Goal: Task Accomplishment & Management: Manage account settings

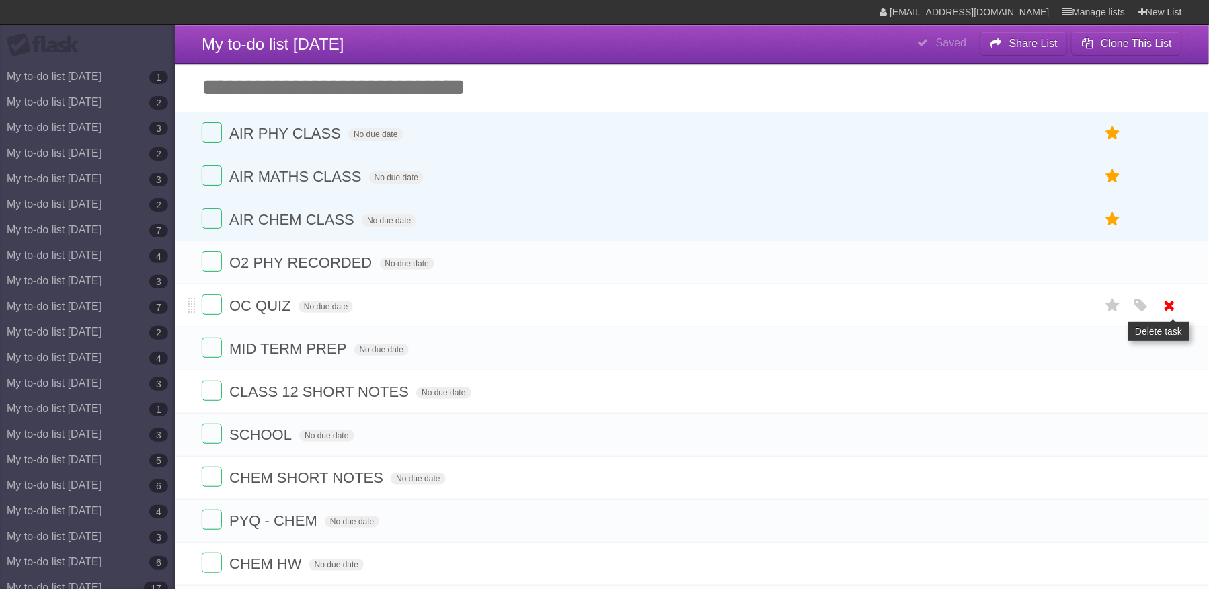
click at [1165, 317] on icon at bounding box center [1170, 306] width 19 height 22
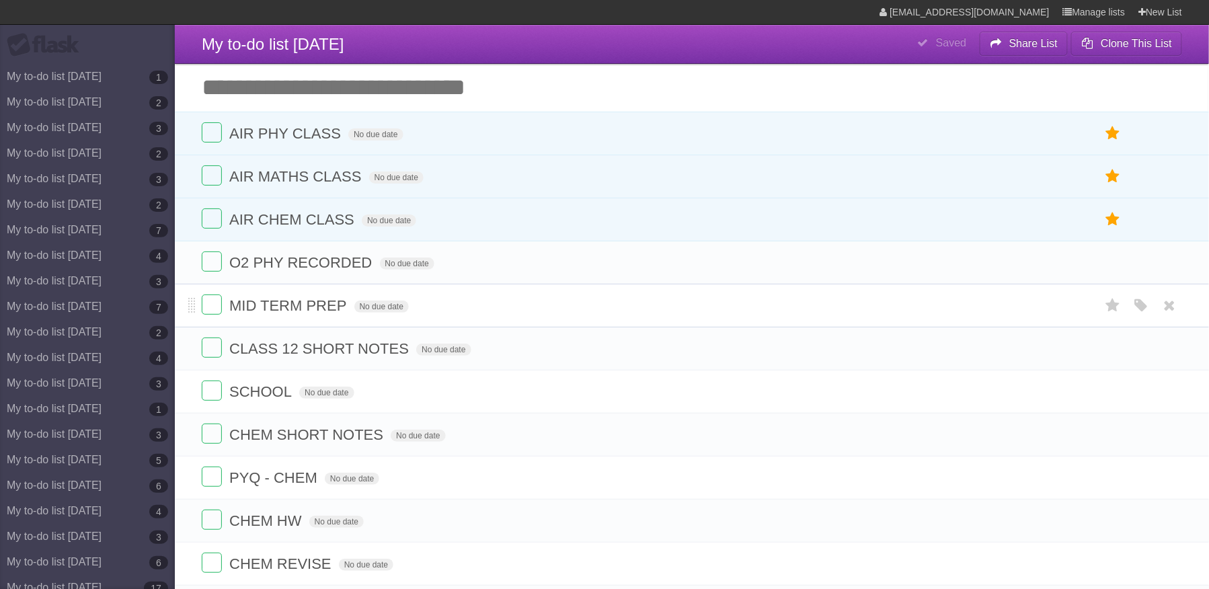
click at [325, 313] on span "MID TERM PREP" at bounding box center [289, 305] width 120 height 17
type input "**********"
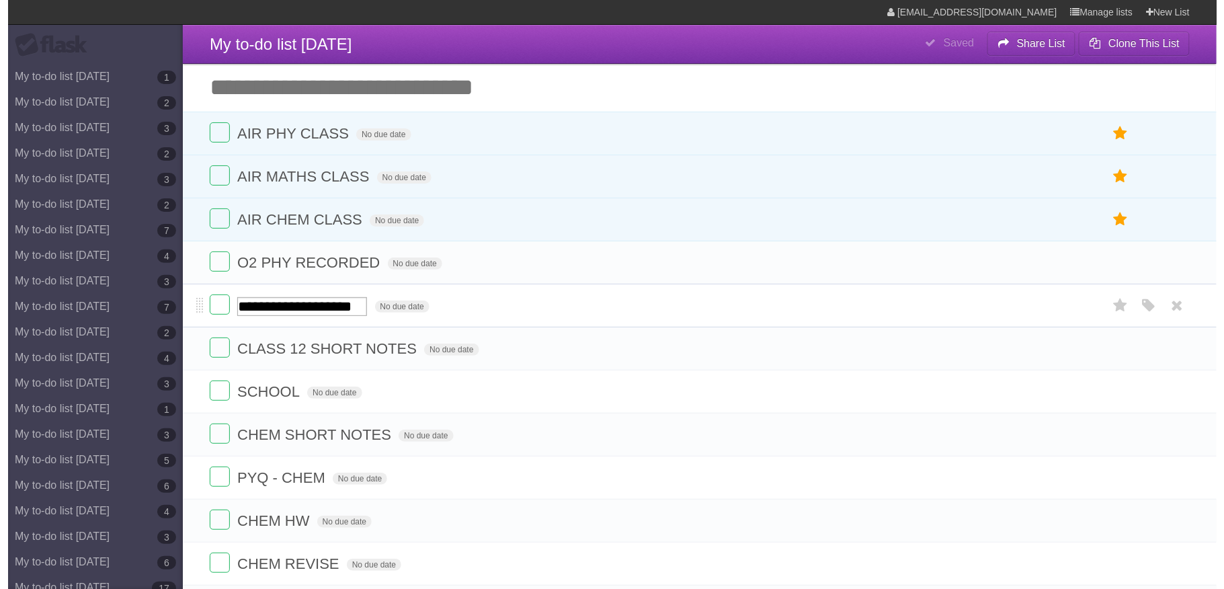
scroll to position [0, 32]
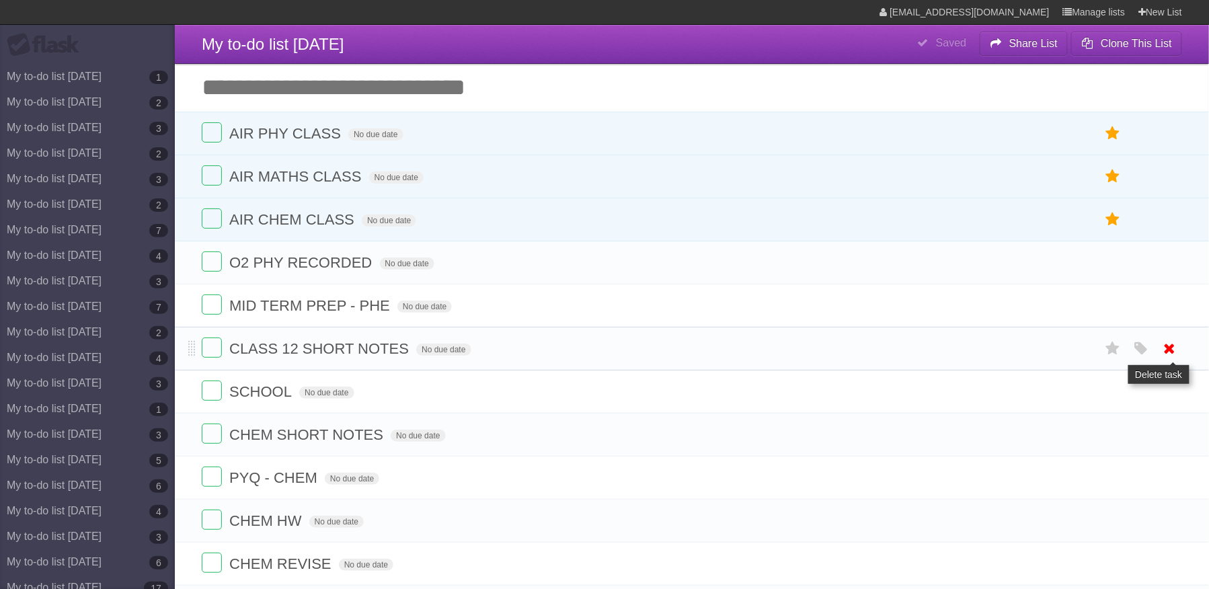
click at [1169, 359] on icon at bounding box center [1170, 349] width 19 height 22
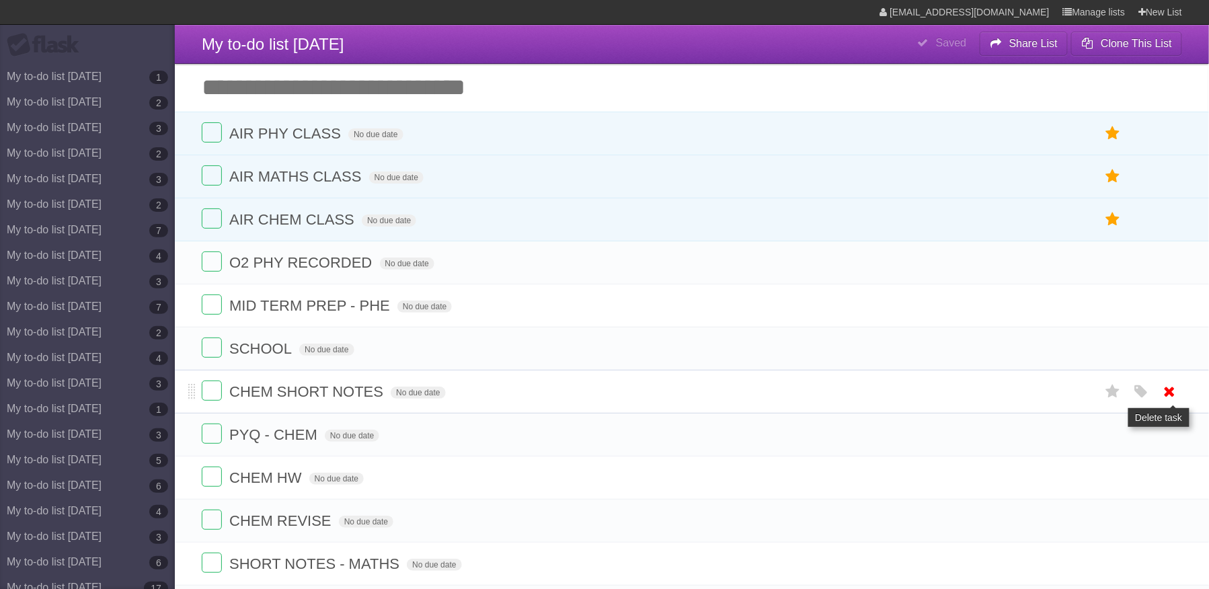
click at [1171, 399] on icon at bounding box center [1170, 392] width 19 height 22
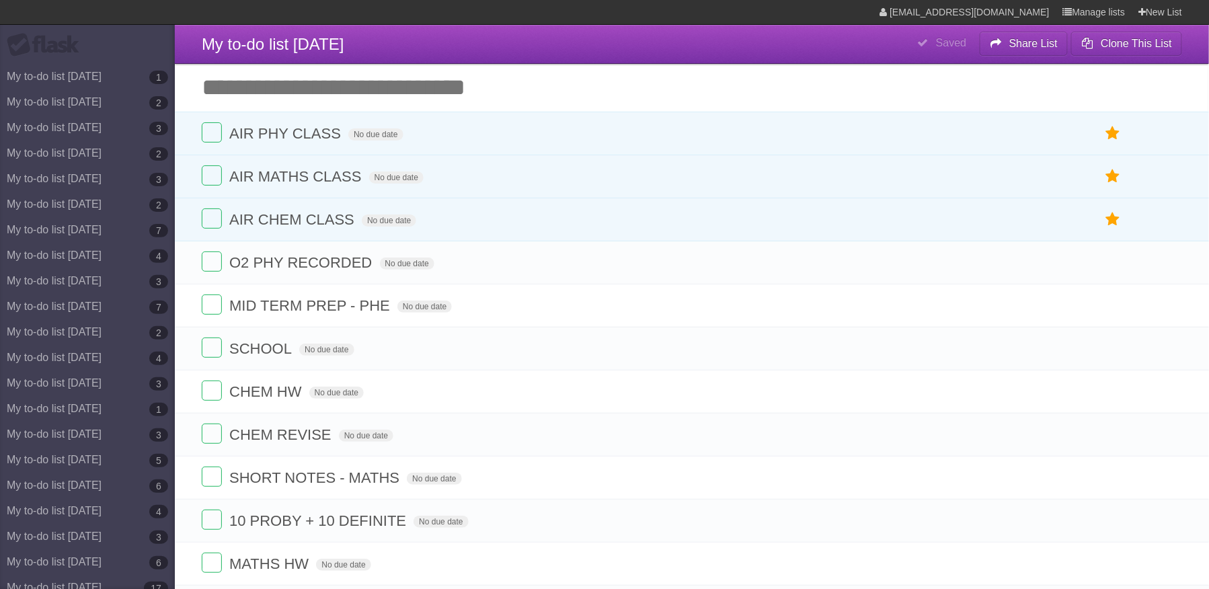
click at [1171, 399] on icon at bounding box center [1170, 392] width 19 height 22
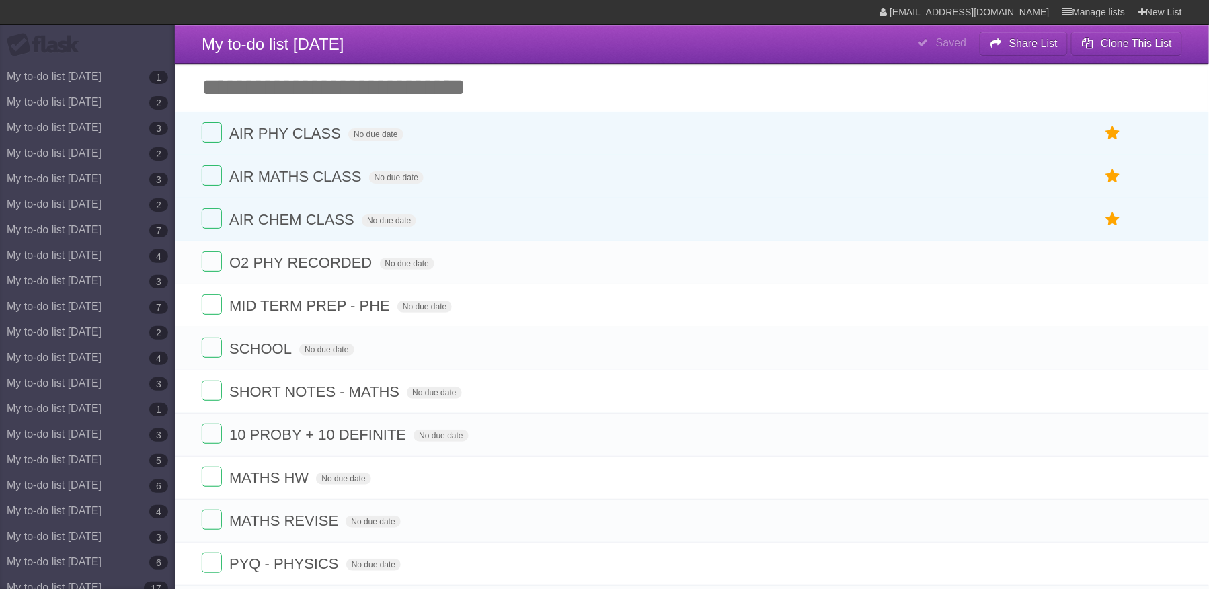
click at [1171, 399] on icon at bounding box center [1170, 392] width 19 height 22
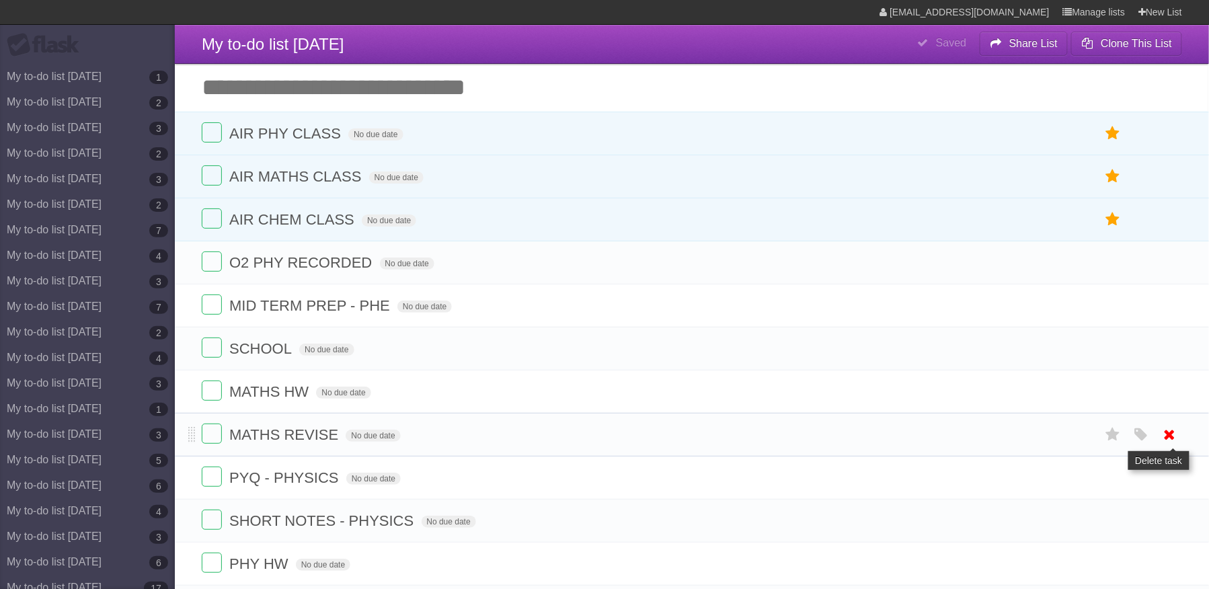
click at [1173, 446] on icon at bounding box center [1170, 435] width 19 height 22
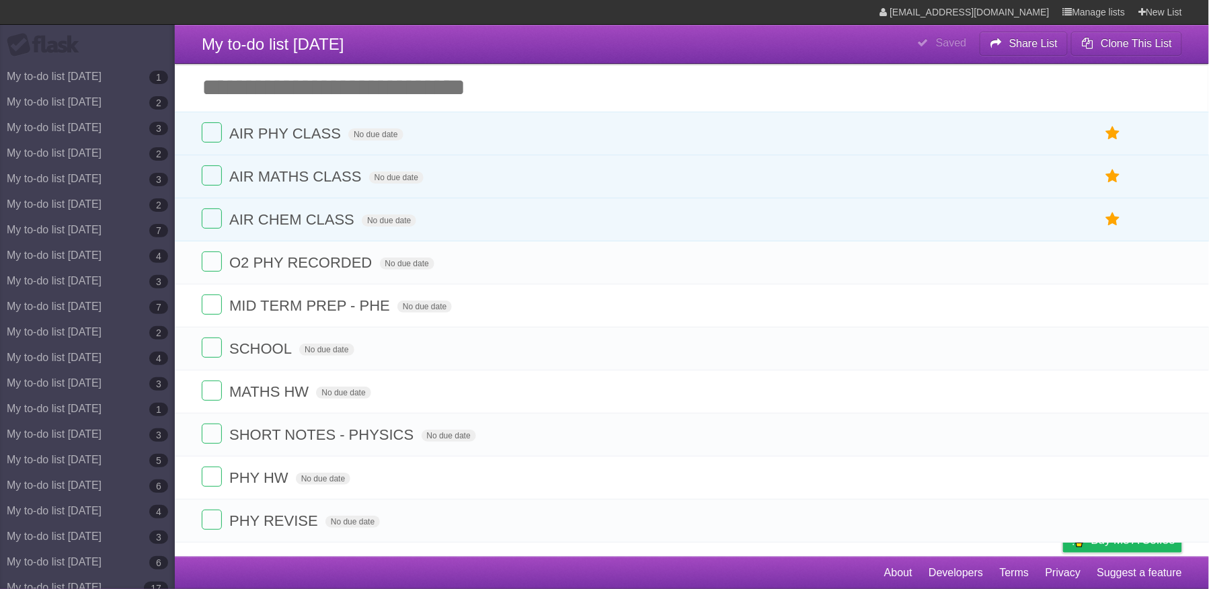
click at [1173, 446] on icon at bounding box center [1170, 435] width 19 height 22
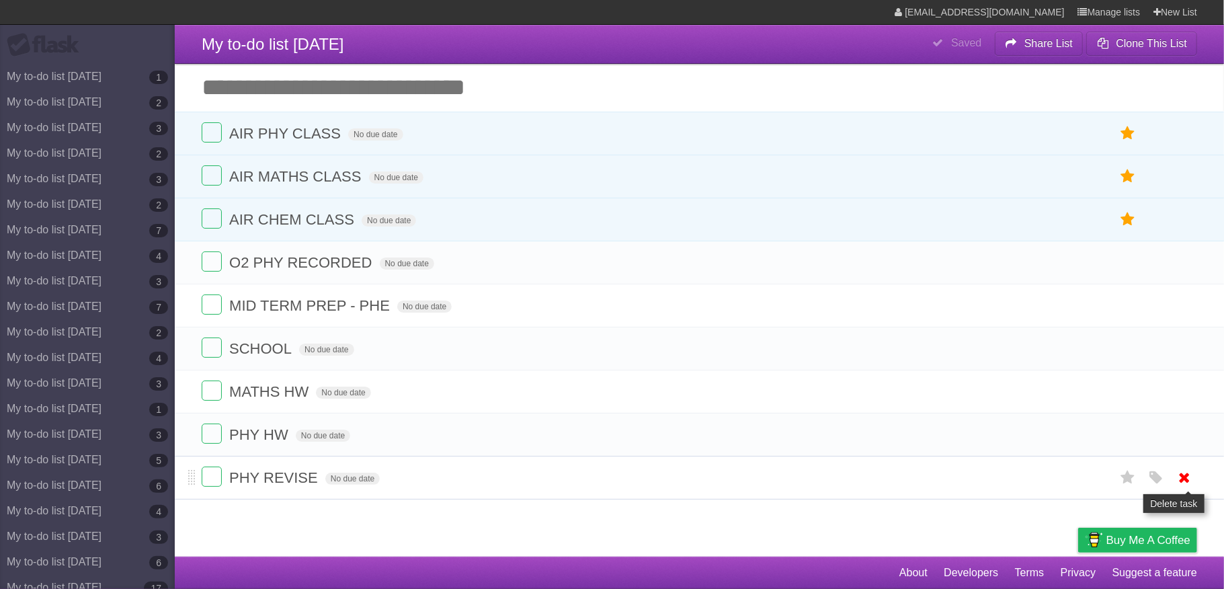
click at [1176, 487] on icon at bounding box center [1185, 478] width 19 height 22
click at [304, 395] on span "MATHS HW" at bounding box center [270, 391] width 83 height 17
type input "**********"
click at [285, 443] on span "PHY HW" at bounding box center [260, 434] width 63 height 17
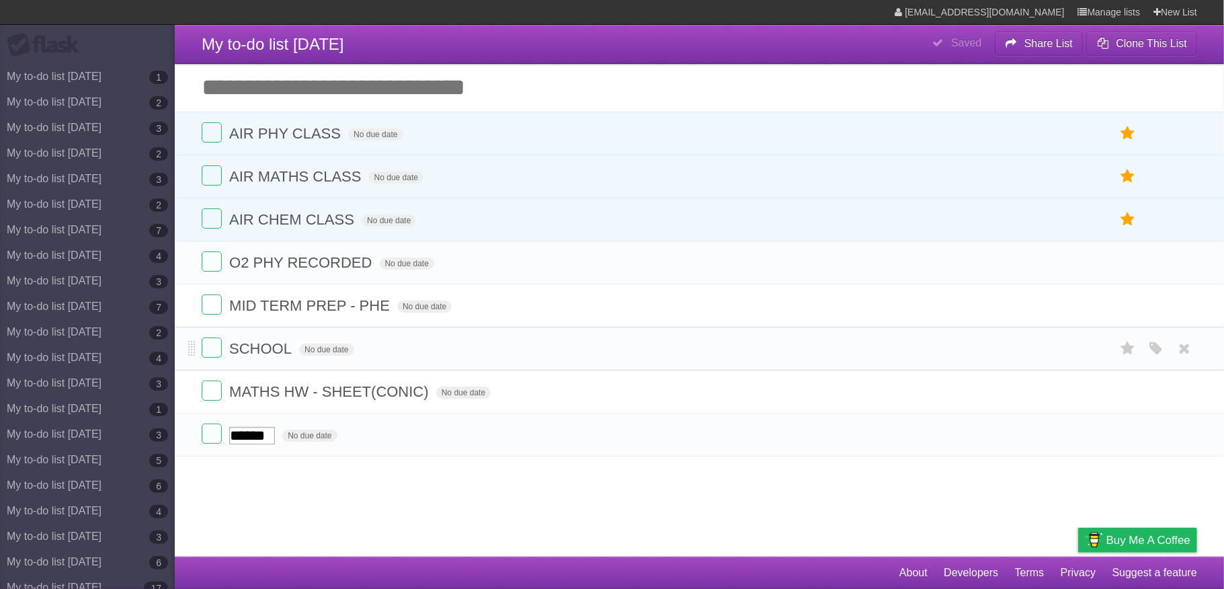
click at [285, 352] on span "SCHOOL" at bounding box center [262, 348] width 66 height 17
type input "**********"
